Goal: Information Seeking & Learning: Learn about a topic

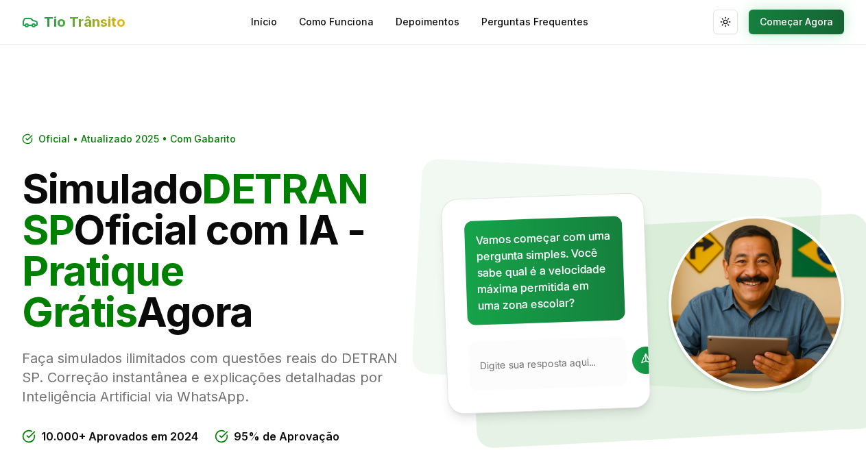
click at [777, 25] on button "Começar Agora" at bounding box center [796, 22] width 95 height 25
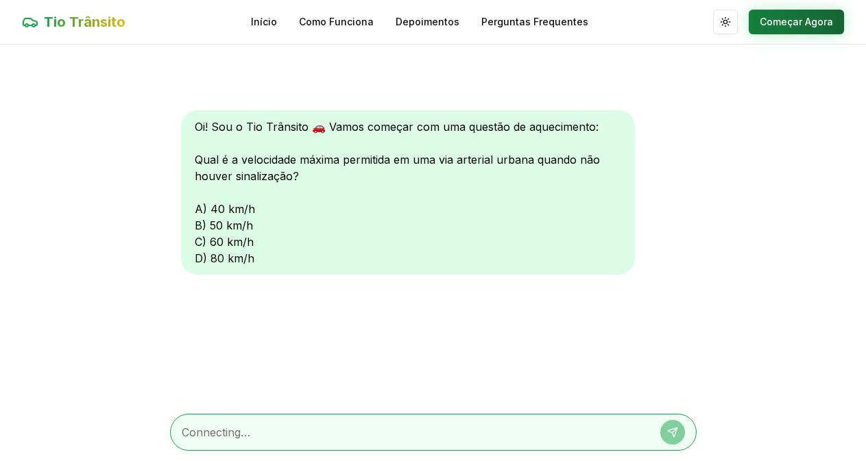
scroll to position [1, 0]
click at [775, 21] on button "Começar Agora" at bounding box center [796, 21] width 95 height 25
click at [230, 223] on div "Oi! Sou o Tio Trânsito 🚗 Vamos começar com uma questão de aquecimento: Qual é a…" at bounding box center [408, 192] width 454 height 165
click at [197, 226] on div "Oi! Sou o Tio Trânsito 🚗 Vamos começar com uma questão de aquecimento: Qual é a…" at bounding box center [408, 192] width 454 height 165
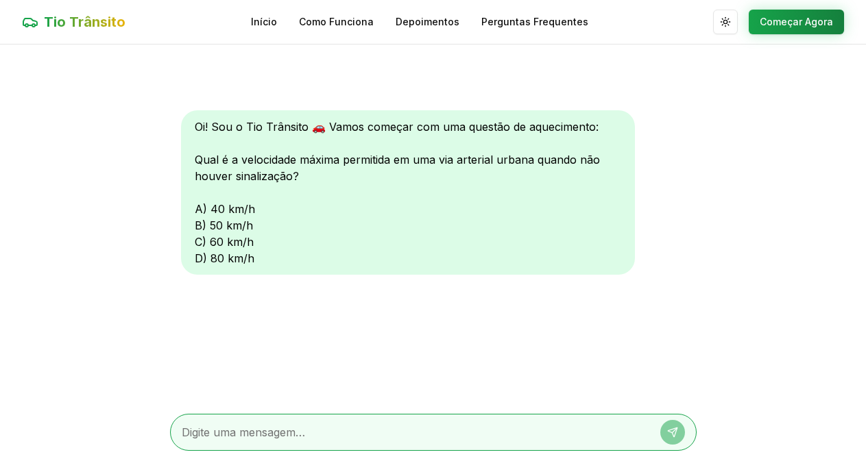
click at [197, 226] on div "Oi! Sou o Tio Trânsito 🚗 Vamos começar com uma questão de aquecimento: Qual é a…" at bounding box center [408, 192] width 454 height 165
drag, startPoint x: 406, startPoint y: 336, endPoint x: 372, endPoint y: 308, distance: 44.4
click at [403, 300] on div "Oi! Sou o Tio Trânsito 🚗 Vamos começar com uma questão de aquecimento: Qual é a…" at bounding box center [433, 224] width 526 height 358
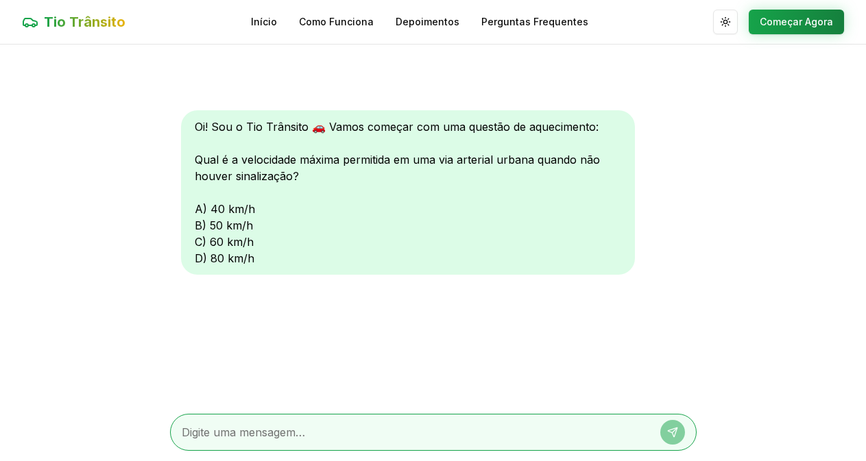
click at [216, 433] on textarea at bounding box center [414, 432] width 465 height 16
type textarea "b"
click at [667, 426] on button at bounding box center [672, 432] width 25 height 25
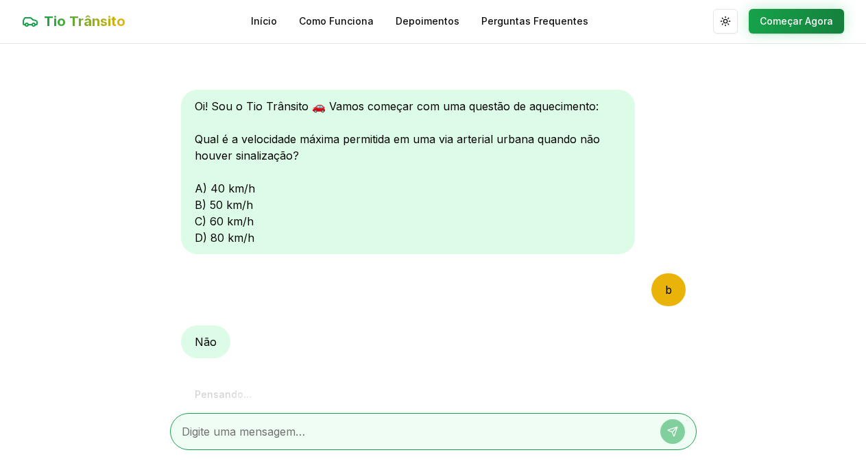
scroll to position [72, 0]
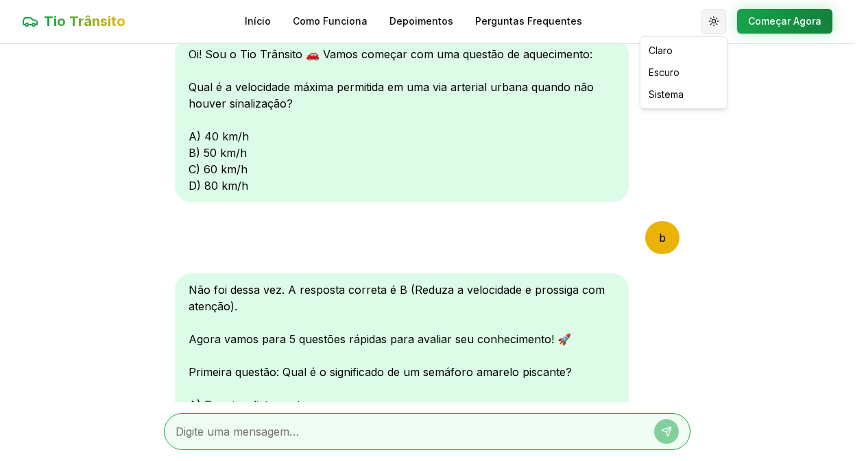
click at [725, 19] on html "Tio Trânsito Início Como Funciona Depoimentos Perguntas Frequentes Alternar tem…" at bounding box center [433, 230] width 866 height 462
click at [655, 233] on html "Tio Trânsito Início Como Funciona Depoimentos Perguntas Frequentes Alternar tem…" at bounding box center [433, 230] width 866 height 462
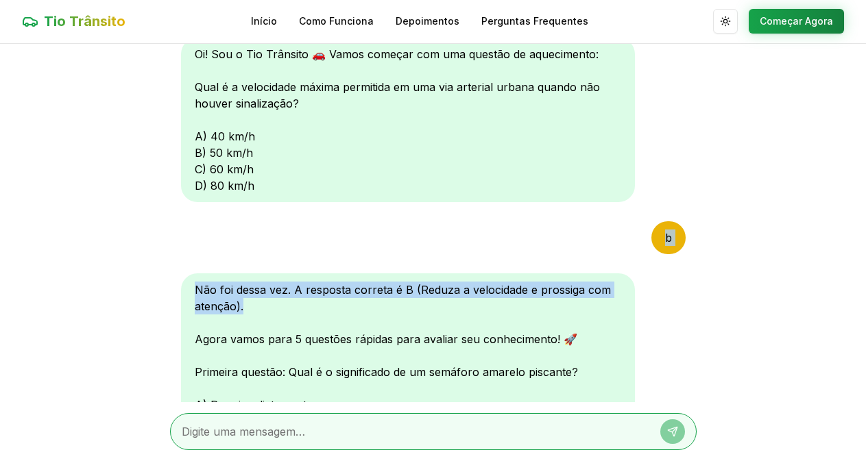
drag, startPoint x: 543, startPoint y: 314, endPoint x: 542, endPoint y: 206, distance: 107.6
click at [542, 208] on div "Oi! Sou o Tio Trânsito 🚗 Vamos começar com uma questão de aquecimento: Qual é a…" at bounding box center [433, 223] width 526 height 358
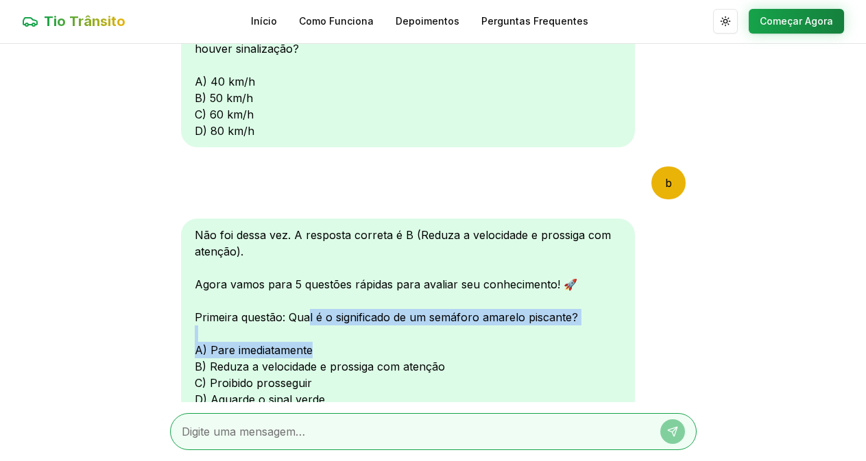
scroll to position [130, 0]
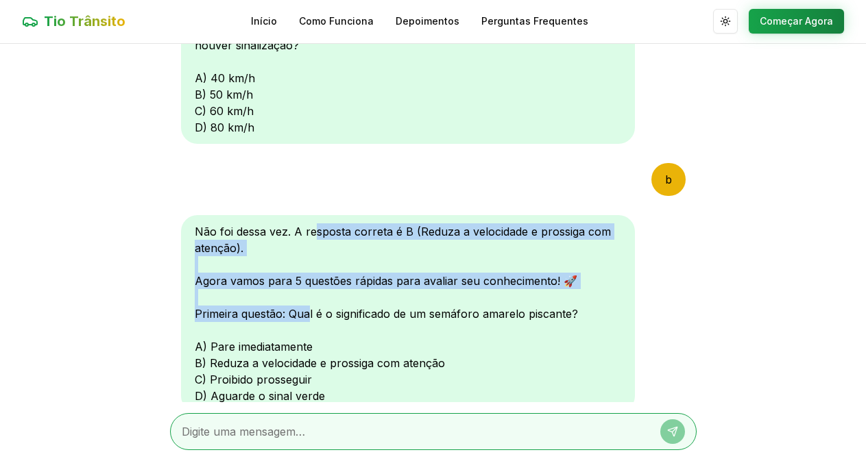
drag, startPoint x: 312, startPoint y: 373, endPoint x: 313, endPoint y: 228, distance: 144.6
click at [315, 228] on div "Não foi dessa vez. A resposta correta é B (Reduza a velocidade e prossiga com a…" at bounding box center [408, 313] width 454 height 197
drag, startPoint x: 765, startPoint y: 0, endPoint x: 268, endPoint y: 24, distance: 497.5
click at [268, 24] on link "Início" at bounding box center [264, 21] width 26 height 14
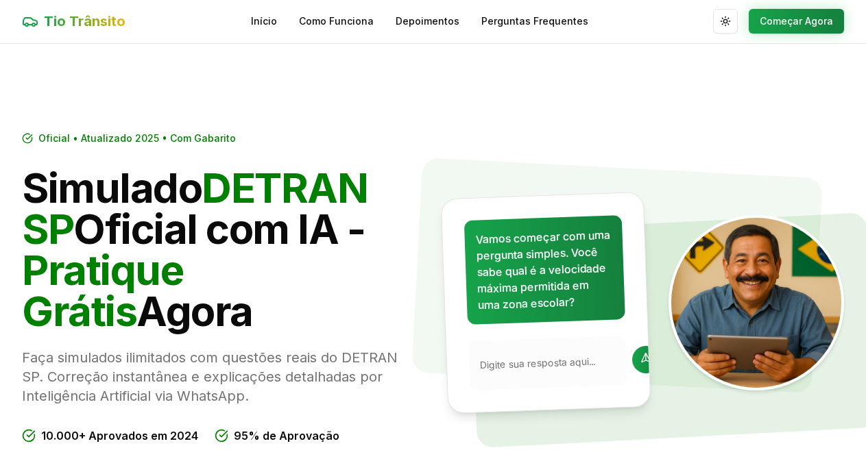
click at [268, 24] on link "Início" at bounding box center [264, 21] width 26 height 14
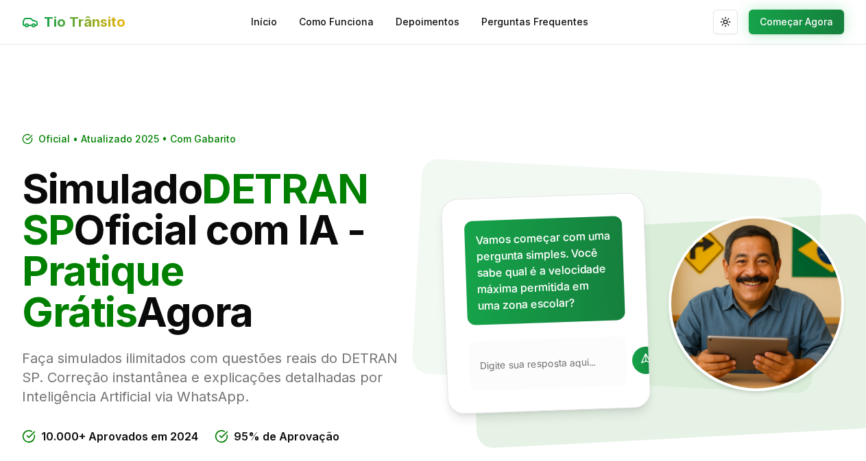
drag, startPoint x: 207, startPoint y: 299, endPoint x: 223, endPoint y: 182, distance: 118.3
click at [223, 182] on h1 "Simulado DETRAN SP Oficial com IA - Pratique Grátis Agora" at bounding box center [222, 250] width 400 height 165
click at [552, 19] on link "Perguntas Frequentes" at bounding box center [534, 22] width 107 height 14
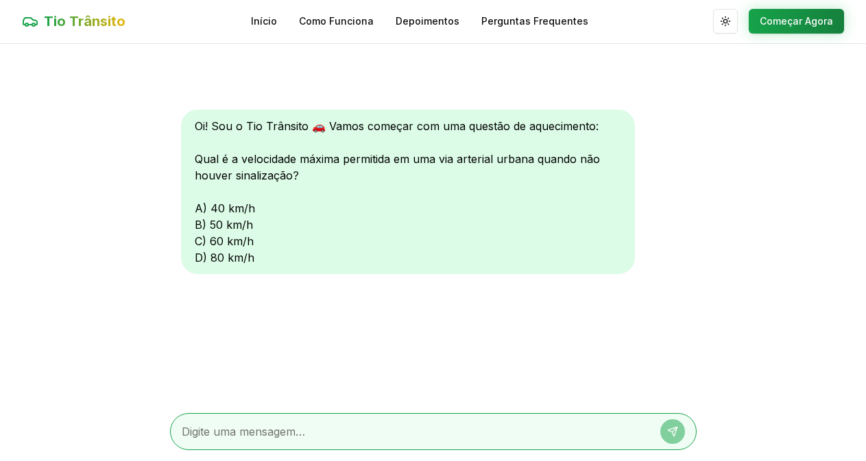
click at [70, 141] on main "Oi! Sou o Tio Trânsito 🚗 Vamos começar com uma questão de aquecimento: Qual é a…" at bounding box center [433, 252] width 866 height 417
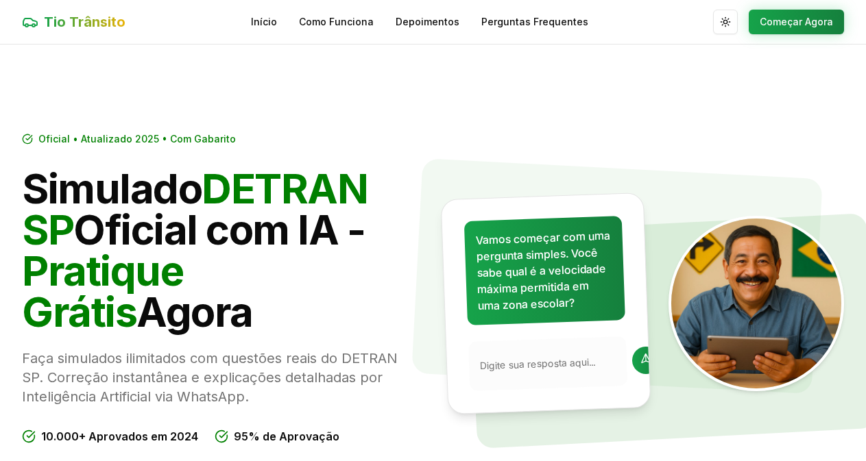
drag, startPoint x: 397, startPoint y: 321, endPoint x: 366, endPoint y: 336, distance: 34.0
click at [366, 336] on div "Oficial • Atualizado 2025 • Com Gabarito Simulado DETRAN SP Oficial com IA - Pr…" at bounding box center [222, 331] width 400 height 398
